Goal: Information Seeking & Learning: Learn about a topic

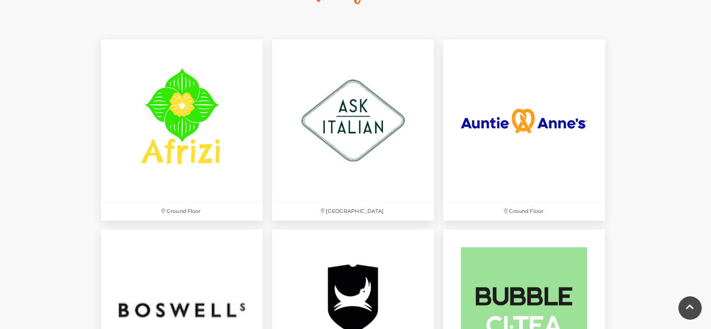
scroll to position [623, 0]
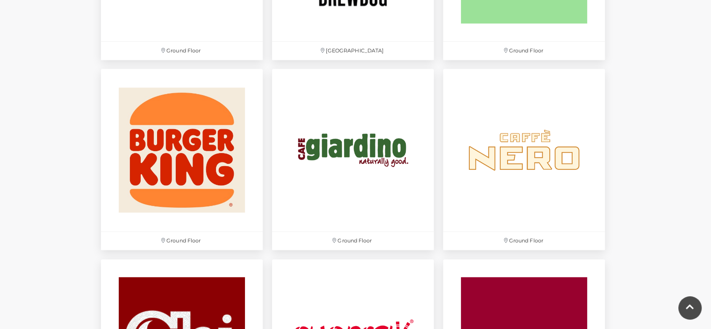
scroll to position [937, 0]
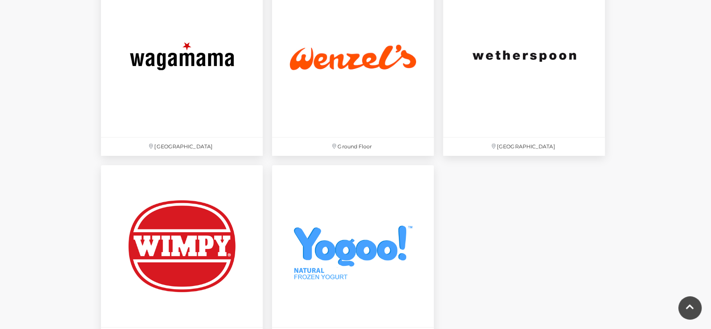
scroll to position [3065, 0]
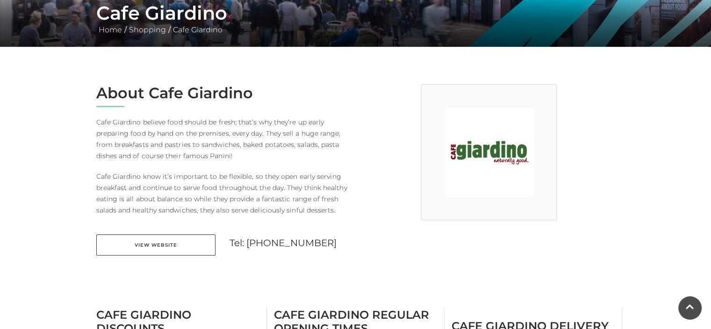
scroll to position [191, 0]
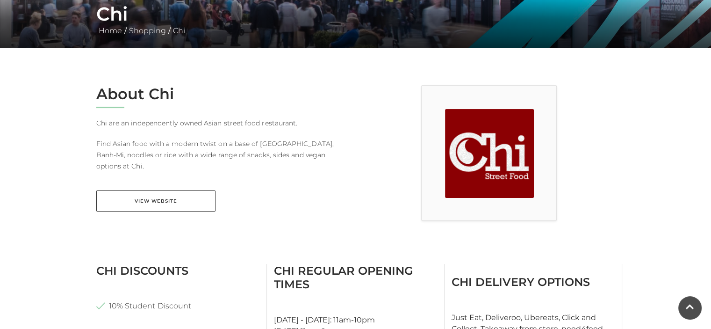
scroll to position [187, 0]
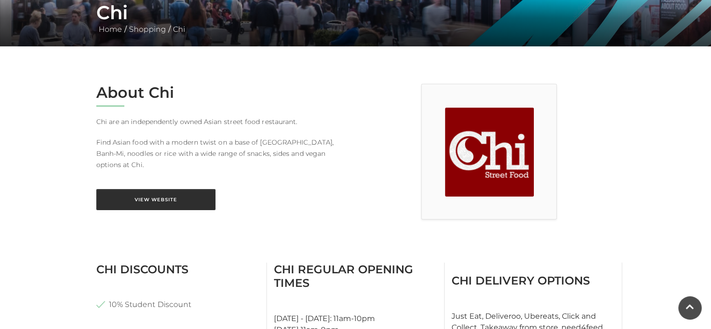
click at [180, 189] on link "View Website" at bounding box center [155, 199] width 119 height 21
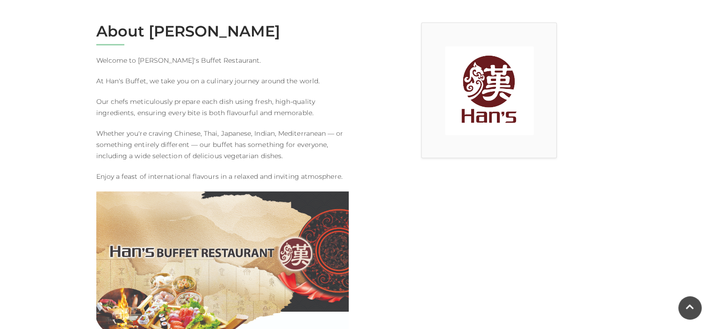
scroll to position [252, 0]
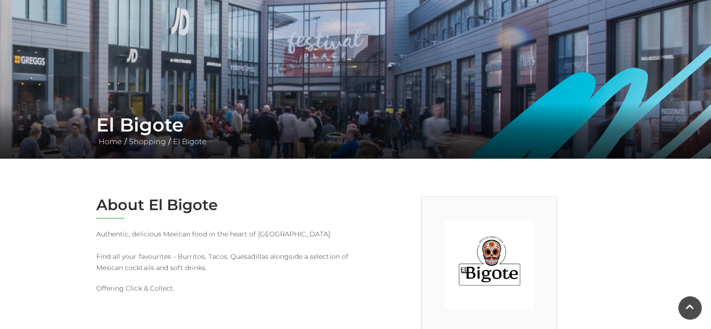
scroll to position [70, 0]
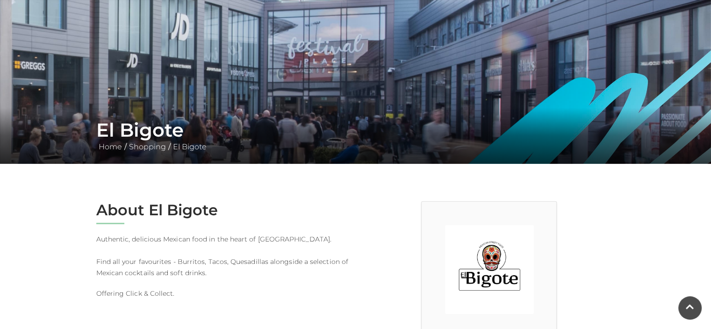
click at [497, 257] on img at bounding box center [489, 269] width 89 height 89
drag, startPoint x: 221, startPoint y: 213, endPoint x: 149, endPoint y: 207, distance: 71.7
click at [149, 207] on h2 "About El Bigote" at bounding box center [222, 210] width 252 height 18
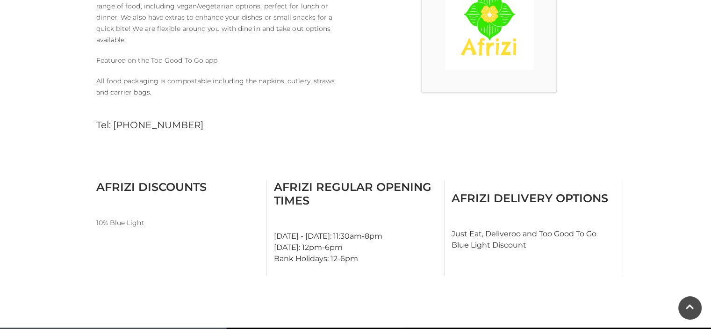
scroll to position [367, 0]
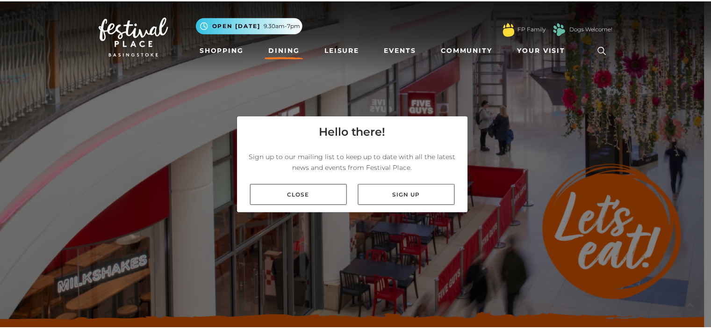
scroll to position [3065, 0]
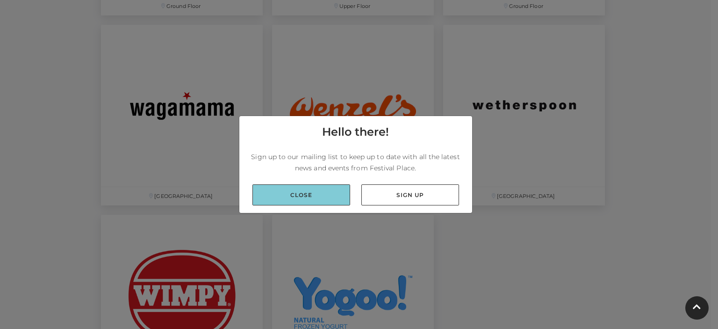
click at [325, 196] on link "Close" at bounding box center [301, 194] width 98 height 21
